Goal: Navigation & Orientation: Find specific page/section

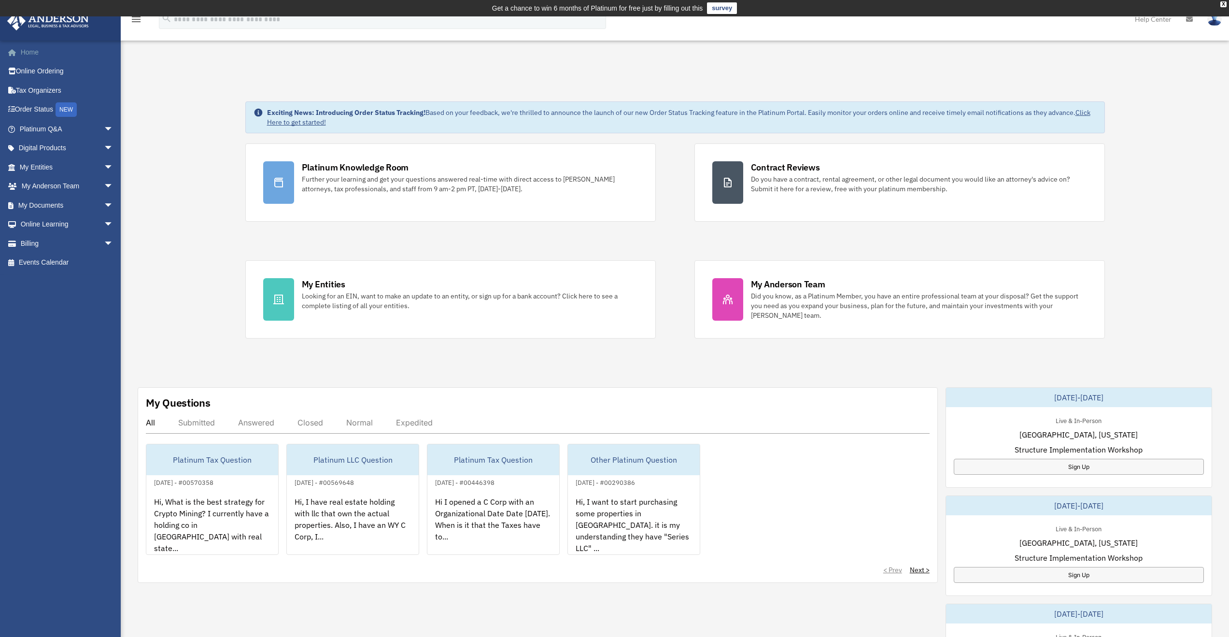
click at [30, 47] on link "Home" at bounding box center [67, 51] width 121 height 19
click at [42, 168] on link "My Entities arrow_drop_down" at bounding box center [67, 166] width 121 height 19
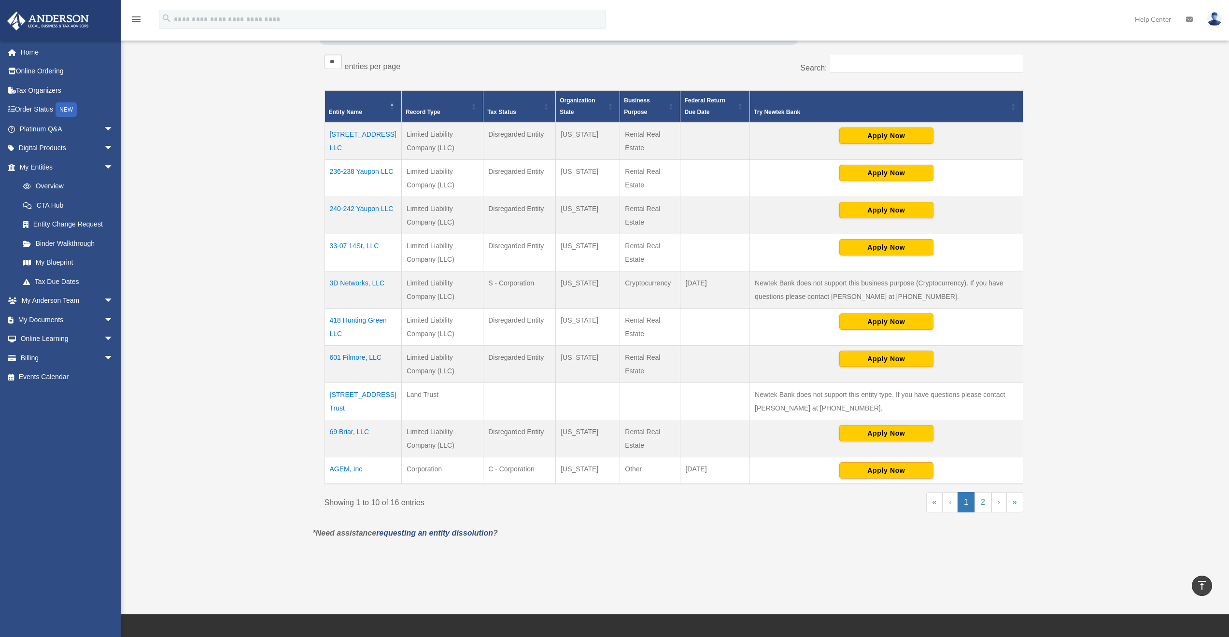
scroll to position [161, 0]
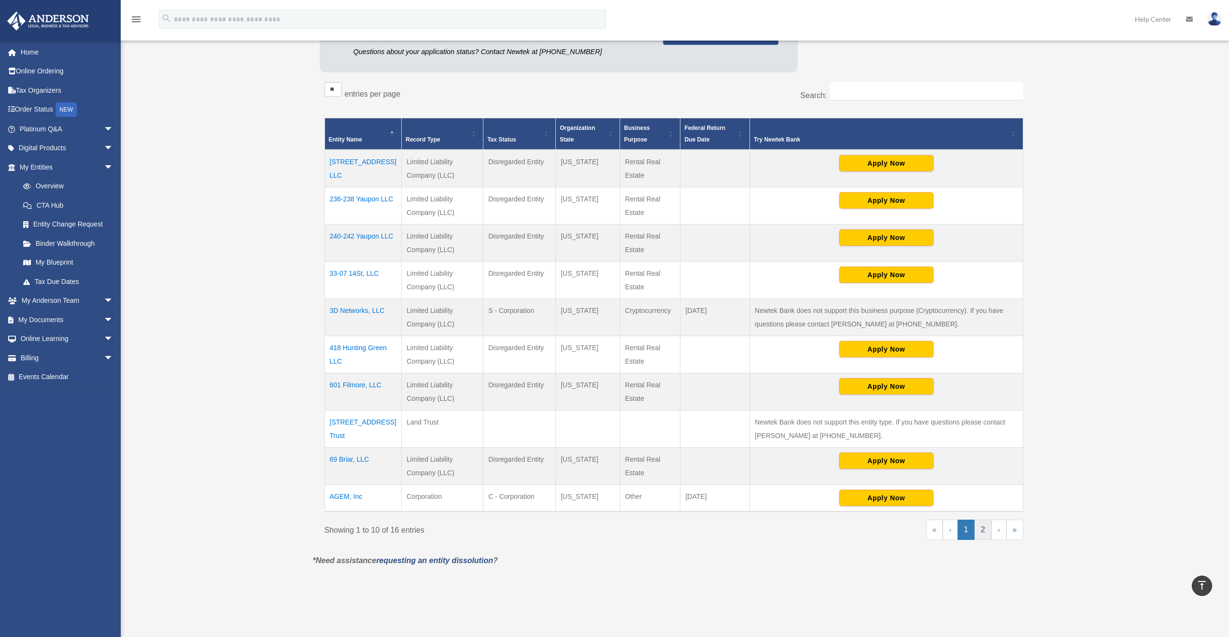
click at [982, 528] on link "2" at bounding box center [982, 529] width 17 height 20
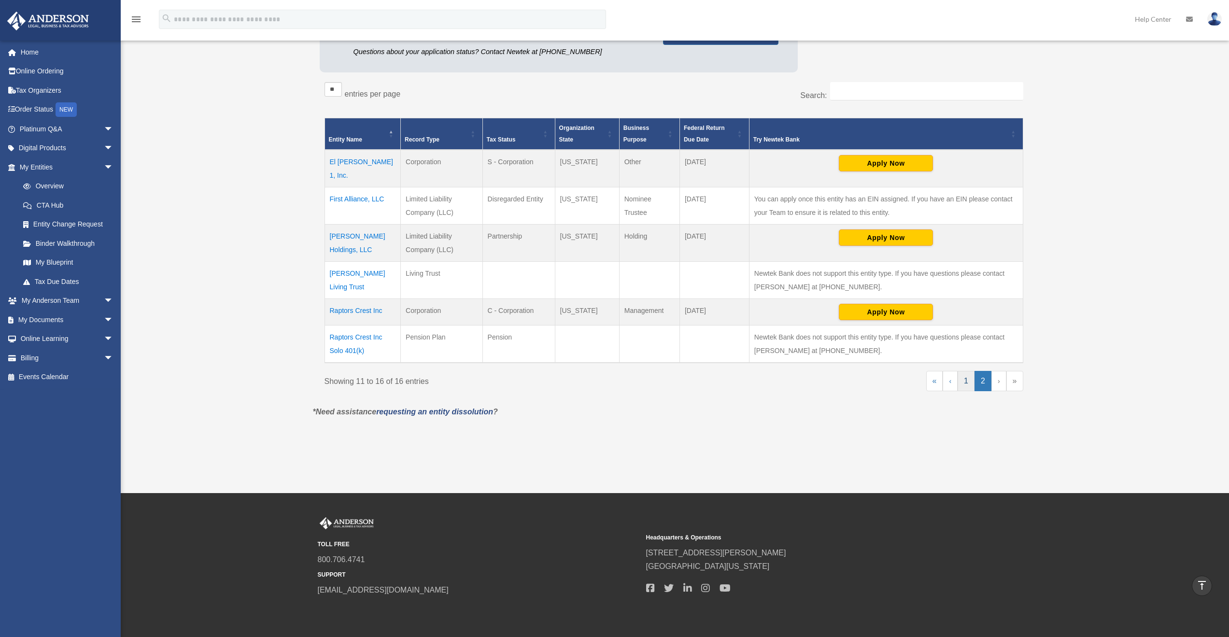
click at [967, 372] on link "1" at bounding box center [965, 381] width 17 height 20
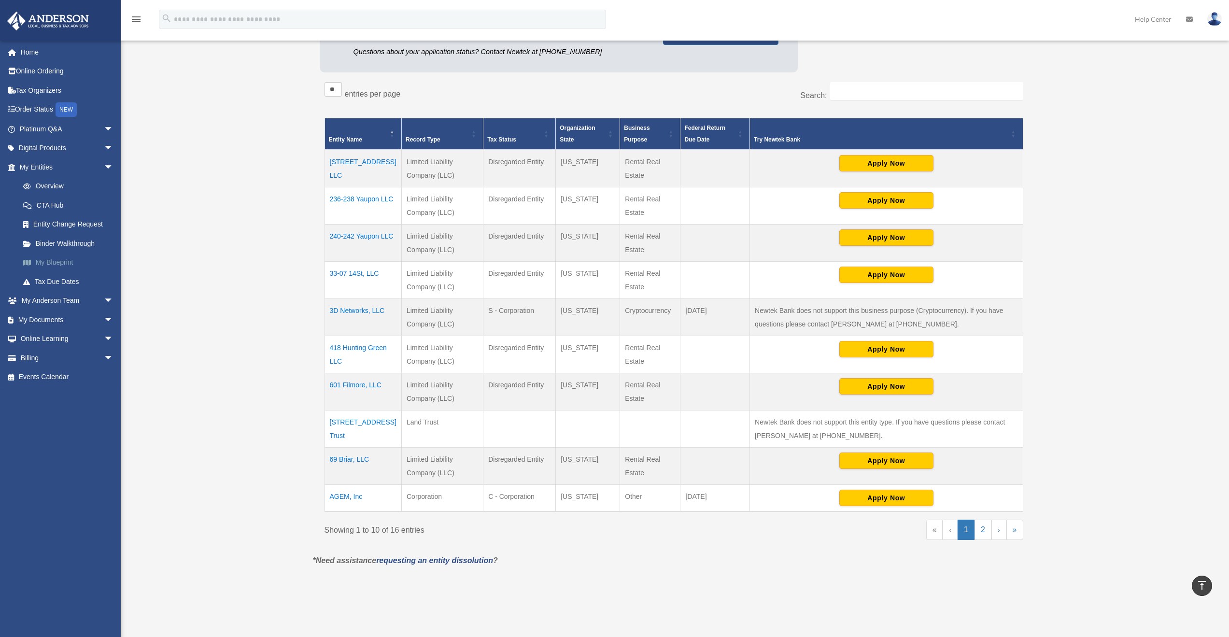
click at [62, 260] on link "My Blueprint" at bounding box center [71, 262] width 114 height 19
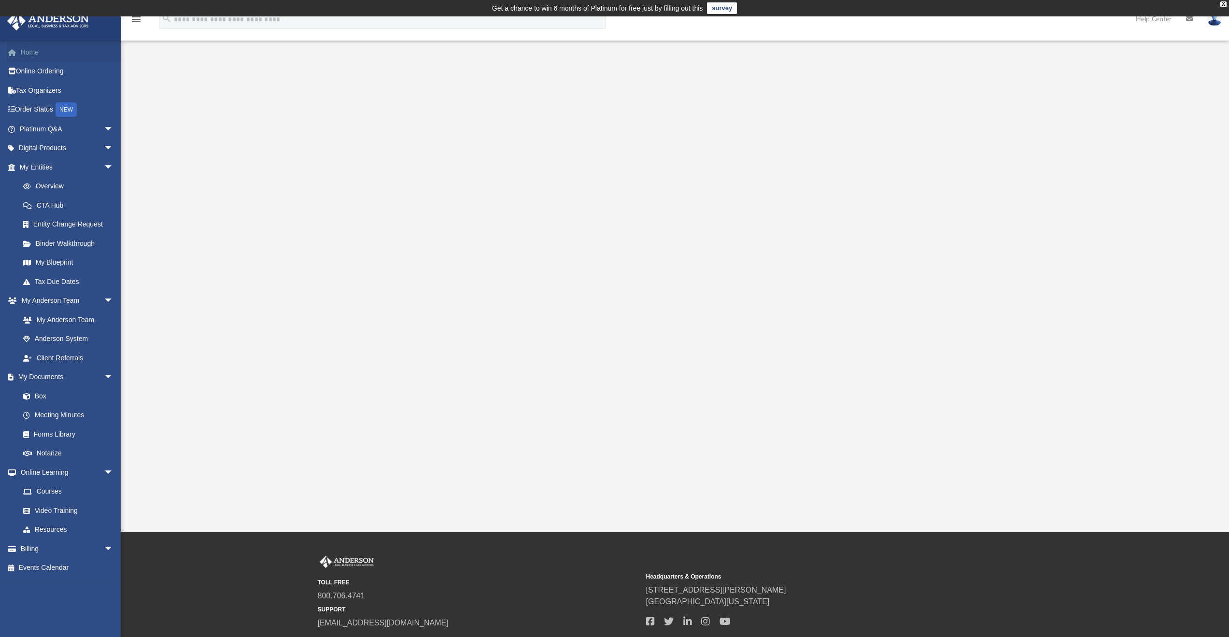
click at [35, 52] on link "Home" at bounding box center [67, 51] width 121 height 19
